Goal: Task Accomplishment & Management: Use online tool/utility

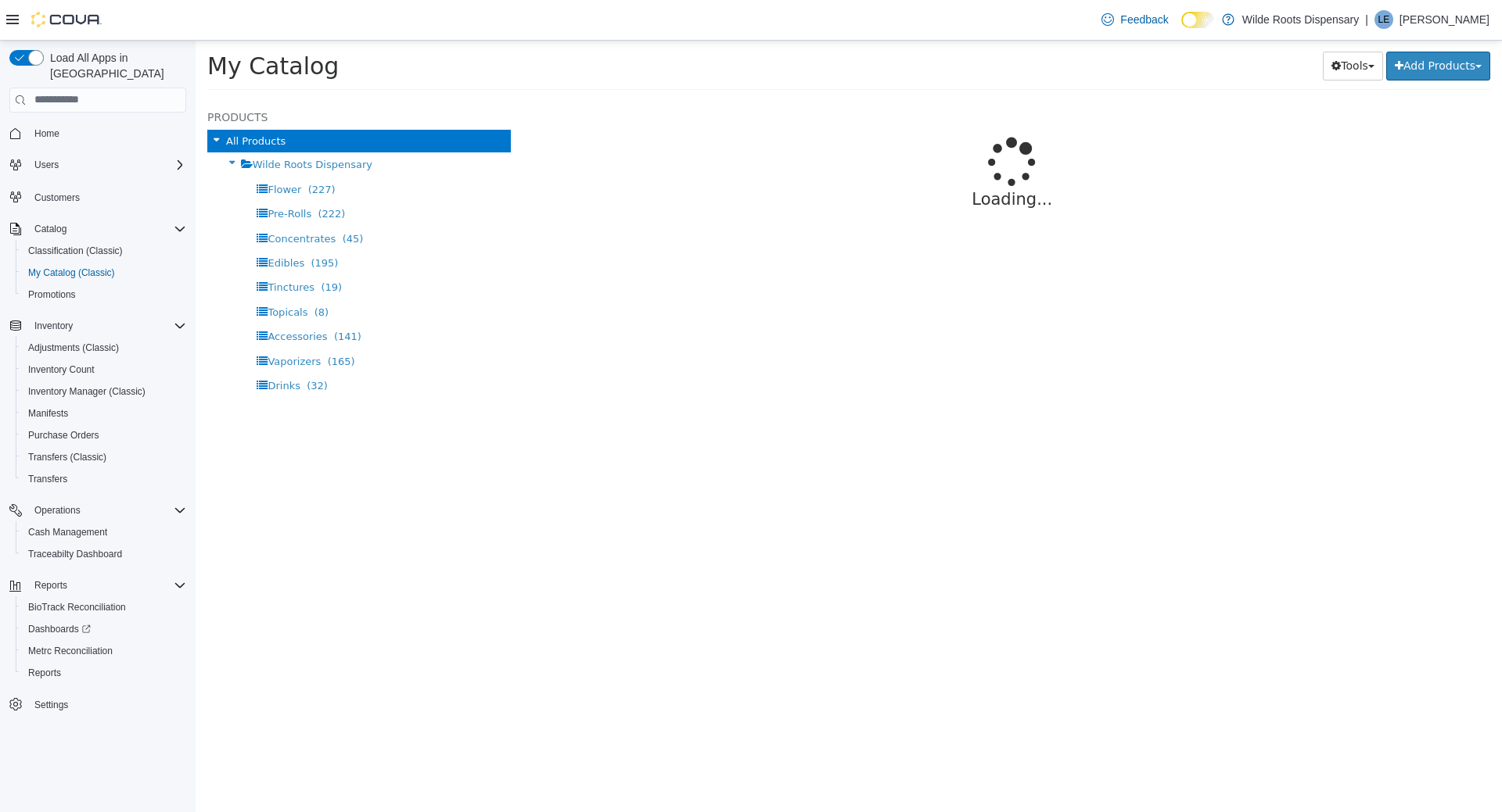
select select "**********"
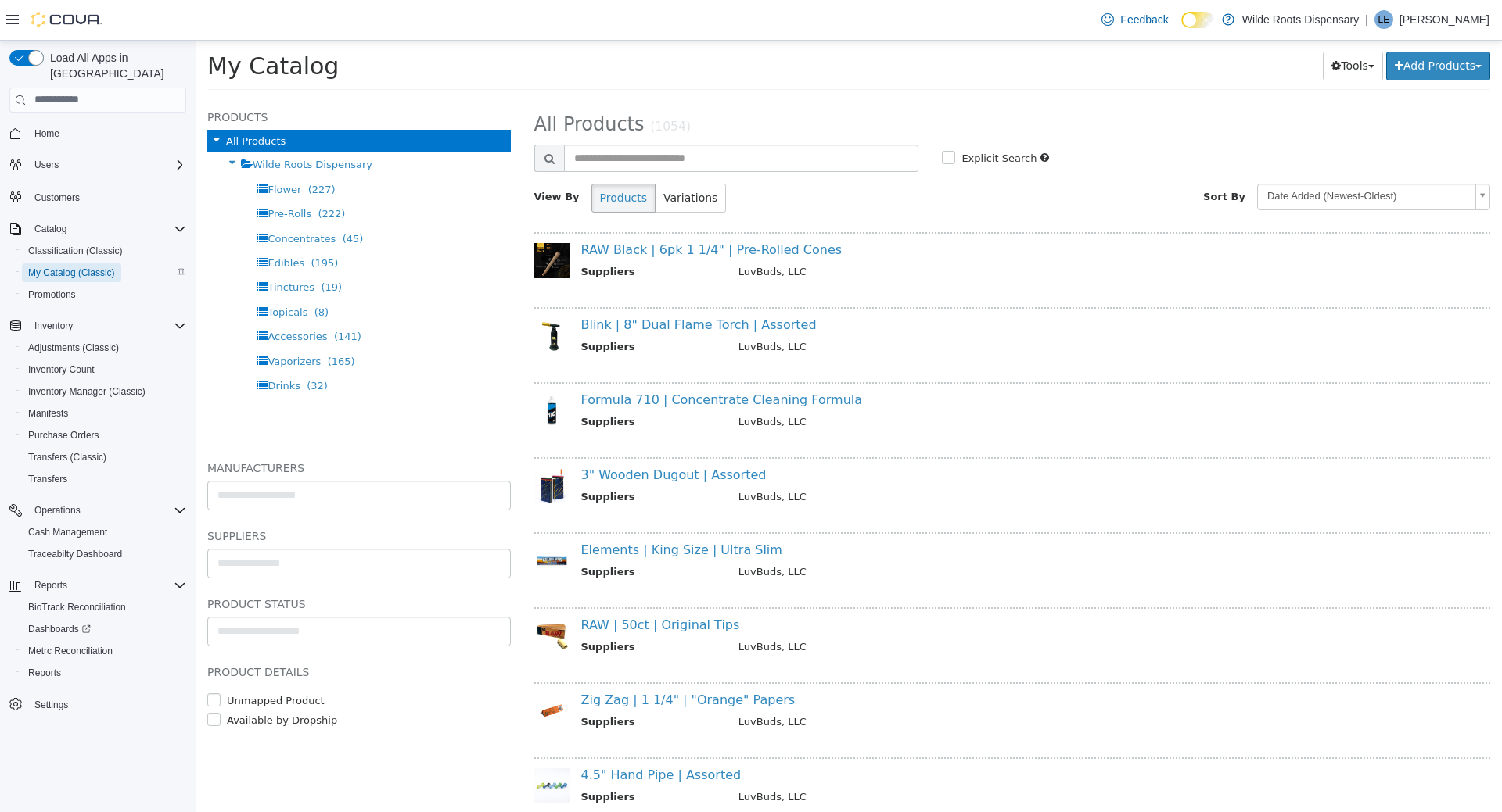
click at [47, 264] on span "My Catalog (Classic)" at bounding box center [71, 273] width 87 height 19
click at [38, 667] on span "Reports" at bounding box center [45, 673] width 33 height 12
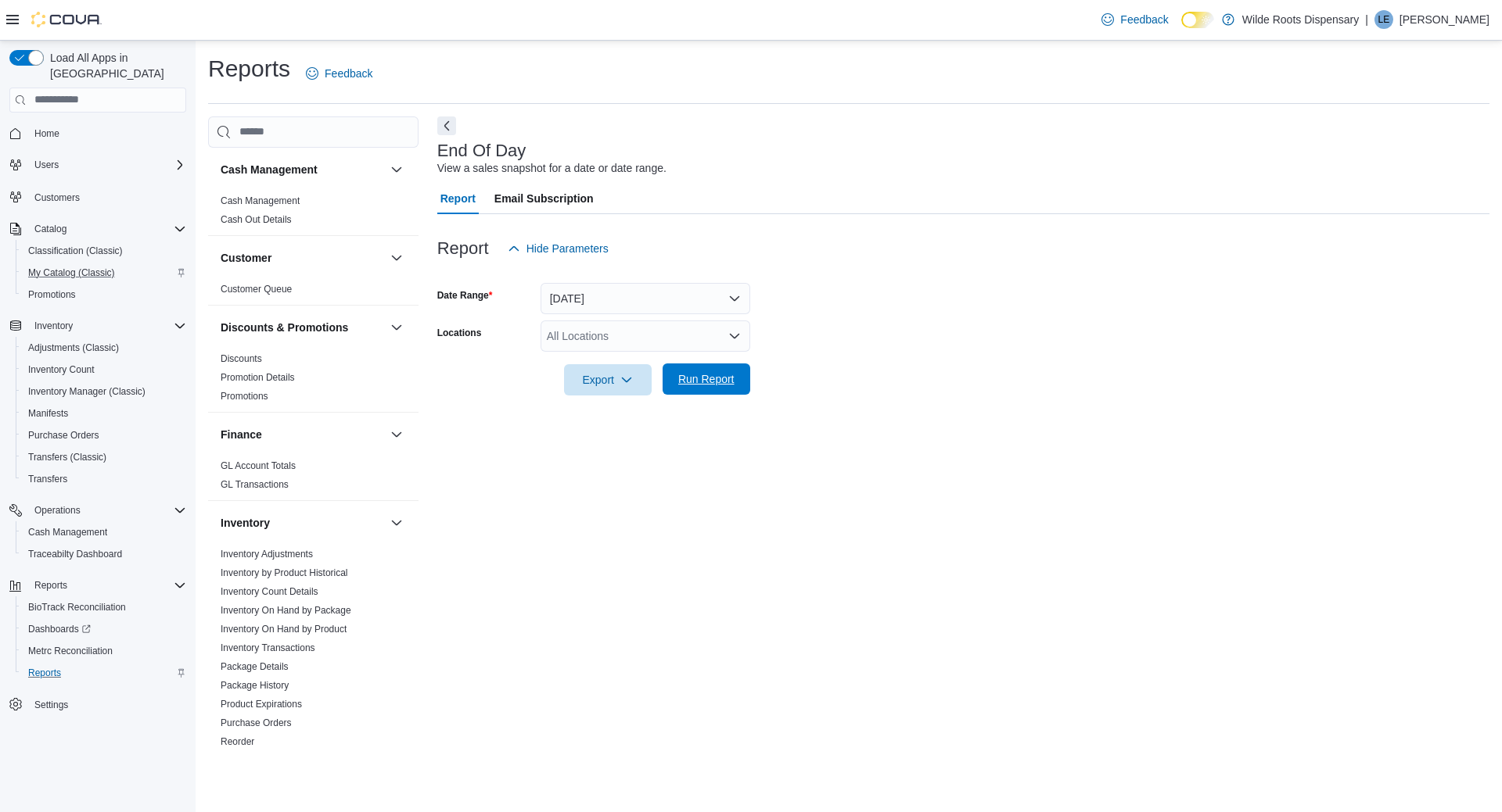
click at [728, 391] on span "Run Report" at bounding box center [706, 379] width 68 height 31
